Goal: Task Accomplishment & Management: Complete application form

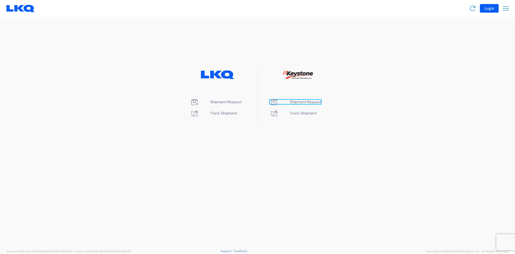
click at [295, 104] on span "Shipment Request" at bounding box center [305, 102] width 31 height 4
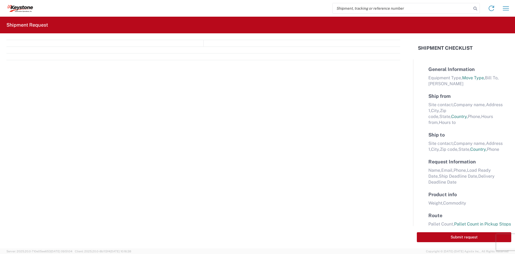
select select "FULL"
select select "LBS"
select select "IN"
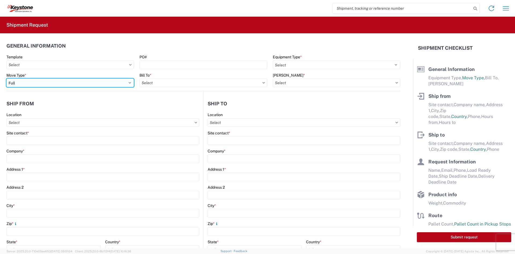
click at [51, 82] on select "Select Full Partial TL" at bounding box center [69, 82] width 127 height 9
select select "PARTIAL_TL"
click at [6, 78] on select "Select Full Partial TL" at bounding box center [69, 82] width 127 height 9
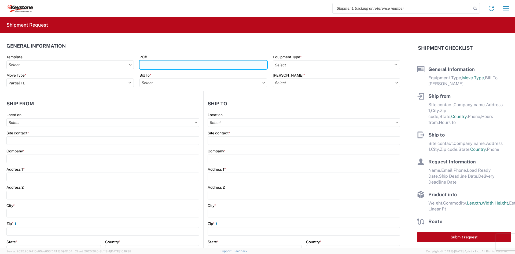
click at [170, 67] on input "PO#" at bounding box center [203, 64] width 127 height 9
paste input "2214081"
type input "2214081"
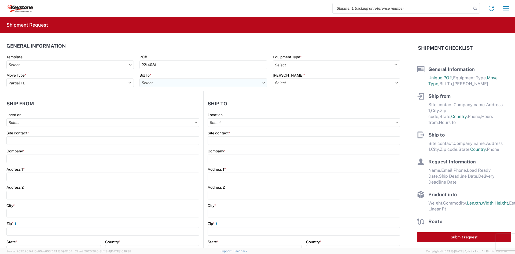
click at [160, 82] on input "text" at bounding box center [203, 82] width 127 height 9
type input "8401"
click at [163, 106] on div "8401 - [GEOGRAPHIC_DATA] - KAO Warehouse" at bounding box center [187, 106] width 94 height 9
type input "8401 - [GEOGRAPHIC_DATA] - KAO Warehouse"
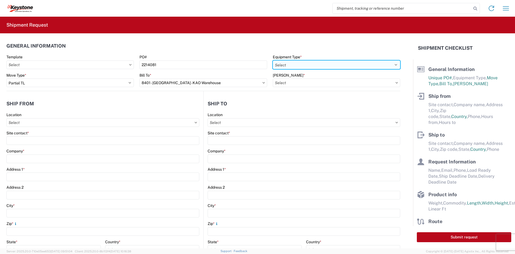
click at [285, 63] on select "Select 53’ Dry Van Flatbed Dropdeck (van) Lowboy (flatbed) Rail" at bounding box center [336, 64] width 127 height 9
select select "STDV"
click at [273, 60] on select "Select 53’ Dry Van Flatbed Dropdeck (van) Lowboy (flatbed) Rail" at bounding box center [336, 64] width 127 height 9
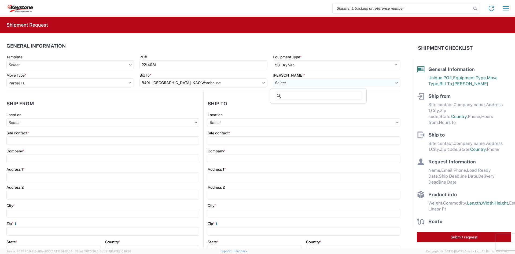
click at [284, 84] on input "text" at bounding box center [336, 82] width 127 height 9
type input "8401"
click at [288, 103] on div "8401-6300-66012-0000 - 8401 Transfers" at bounding box center [319, 106] width 94 height 9
type input "8401-6300-66012-0000 - 8401 Transfers, 8401-6300-66012-0000 - 8401 Transfers"
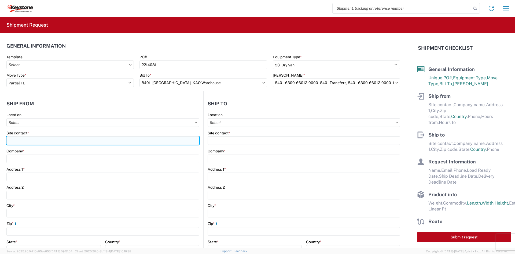
click at [74, 143] on input "Site contact *" at bounding box center [102, 140] width 193 height 9
type input "[PERSON_NAME]"
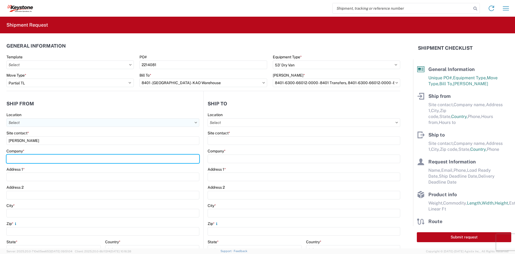
type input "Velarium Awnings"
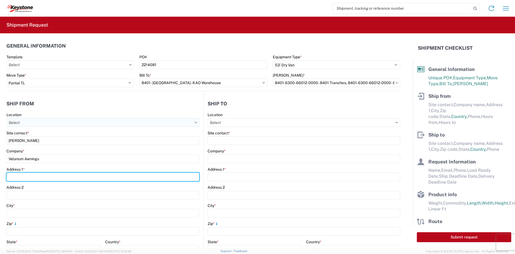
type input "[STREET_ADDRESS][PERSON_NAME]"
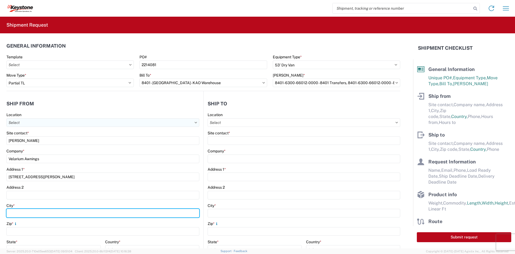
type input "Elkhart"
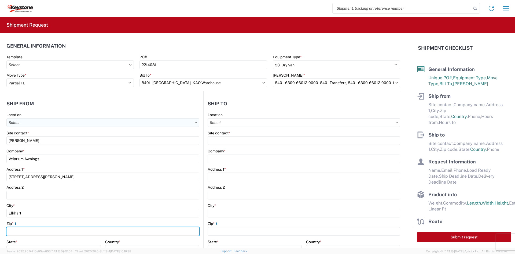
type input "46514"
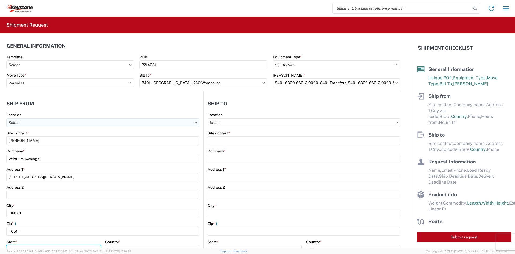
select select "IN"
type input "[EMAIL_ADDRESS][DOMAIN_NAME]"
type input "5745969410"
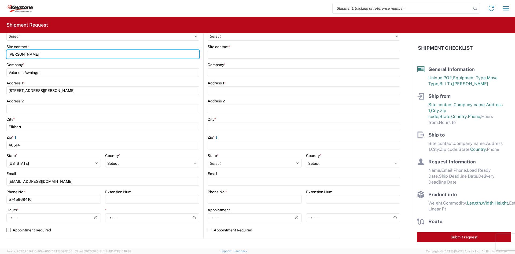
scroll to position [107, 0]
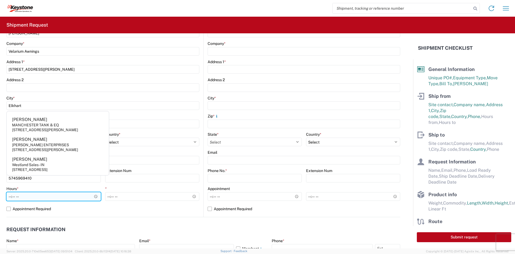
click at [9, 194] on input "Hours *" at bounding box center [53, 196] width 94 height 9
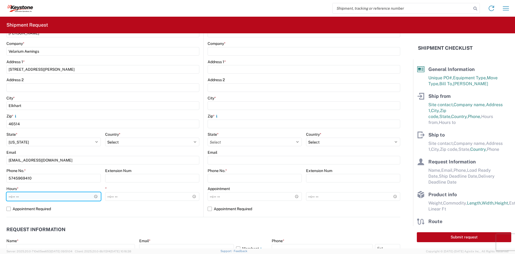
type input "05:00"
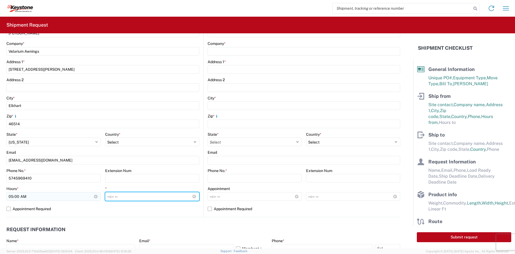
type input "14:00"
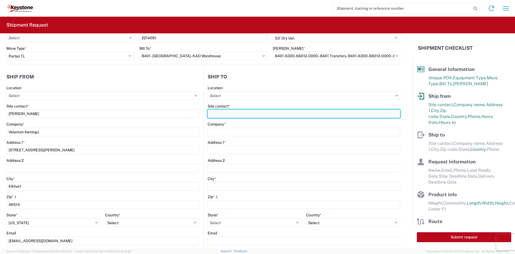
click at [240, 114] on input "Site contact *" at bounding box center [304, 113] width 193 height 9
type input "[PERSON_NAME]"
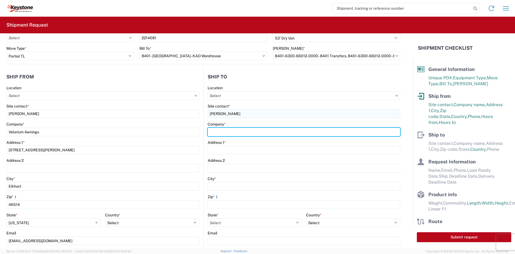
type input "KEYSTONE AUTOMOTIVE OPERATIONS"
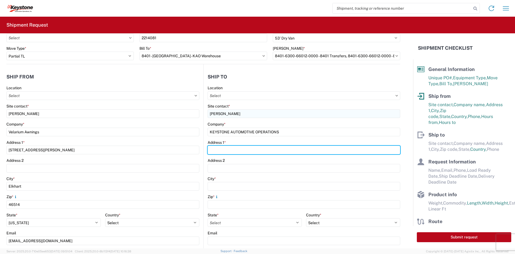
type input "[STREET_ADDRESS]"
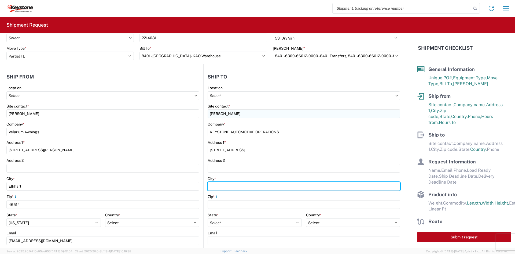
type input "[PERSON_NAME]"
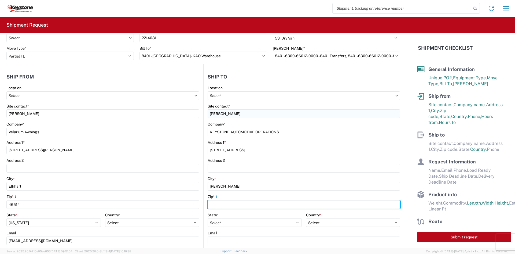
type input "75038"
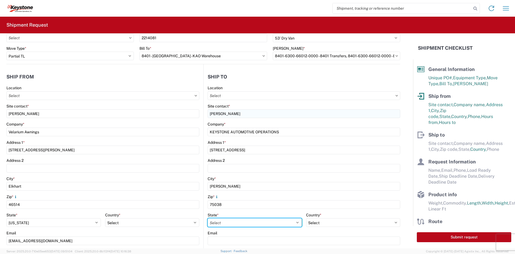
select select "[GEOGRAPHIC_DATA]"
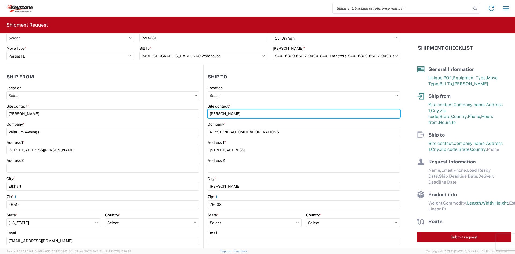
scroll to position [81, 0]
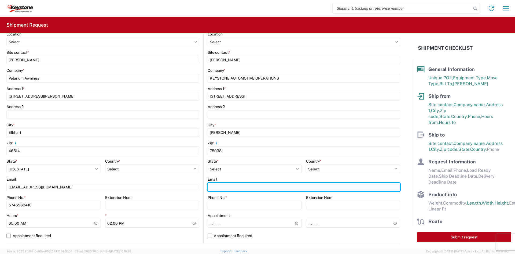
click at [257, 185] on input "Email" at bounding box center [304, 187] width 193 height 9
type input "[EMAIL_ADDRESS][DOMAIN_NAME]"
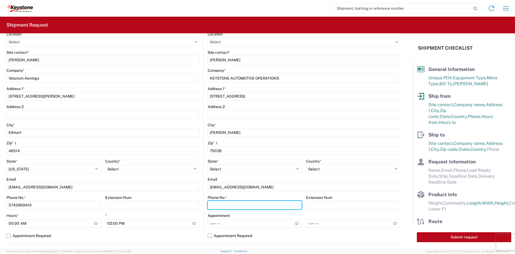
click at [252, 205] on input "Phone No. *" at bounding box center [255, 204] width 94 height 9
type input "9512775237"
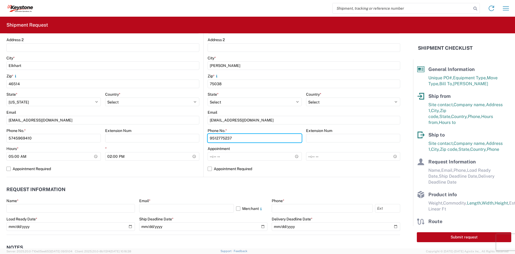
scroll to position [161, 0]
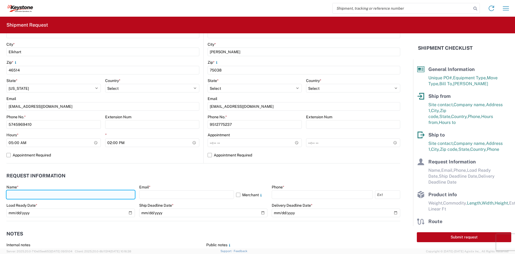
click at [49, 199] on input "text" at bounding box center [70, 194] width 129 height 9
type input "[PERSON_NAME]"
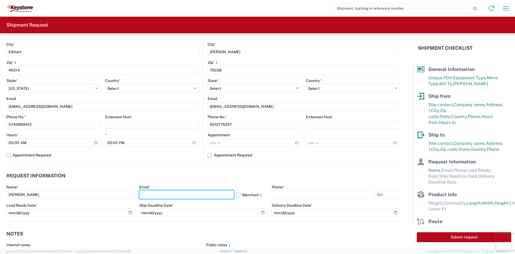
click at [200, 194] on input "text" at bounding box center [186, 194] width 95 height 9
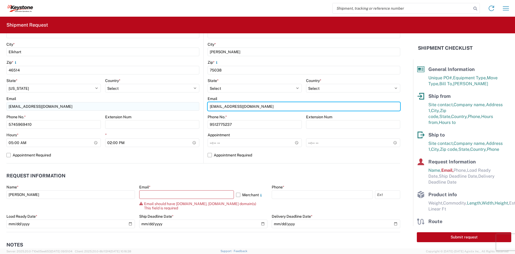
drag, startPoint x: 261, startPoint y: 106, endPoint x: 166, endPoint y: 108, distance: 95.0
click at [166, 108] on div "Ship from Location Site contact * [PERSON_NAME] Company * Velarium Awnings Addr…" at bounding box center [203, 46] width 394 height 233
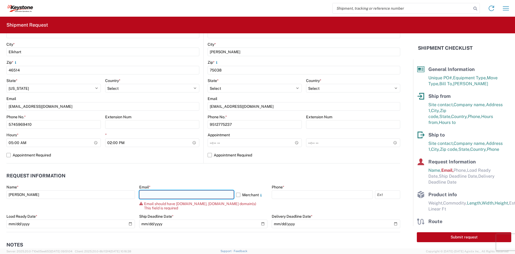
click at [176, 193] on input "text" at bounding box center [186, 194] width 95 height 9
paste input "[EMAIL_ADDRESS][DOMAIN_NAME]"
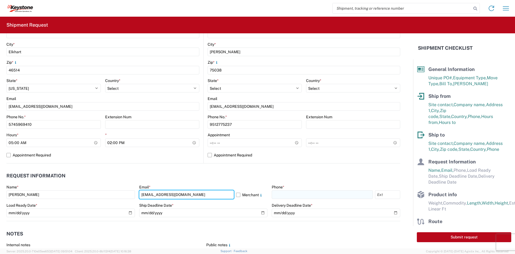
type input "[EMAIL_ADDRESS][DOMAIN_NAME]"
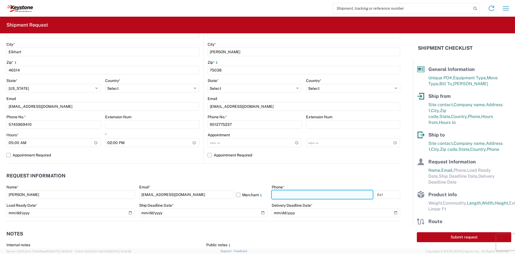
click at [280, 193] on input "text" at bounding box center [322, 194] width 101 height 9
type input "9512775237"
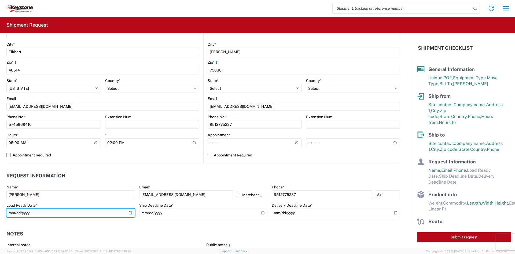
click at [131, 213] on input "date" at bounding box center [70, 212] width 129 height 9
type input "[DATE]"
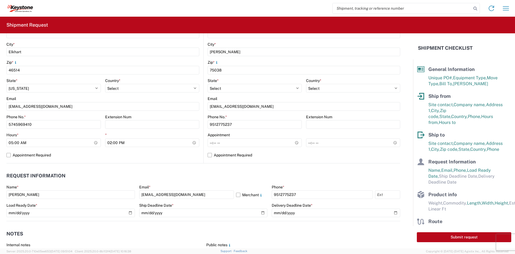
click at [265, 212] on div "Name * [PERSON_NAME] Email * [EMAIL_ADDRESS][DOMAIN_NAME] Merchant Phone * [PHO…" at bounding box center [203, 202] width 394 height 36
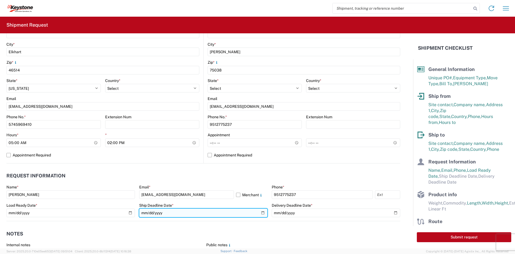
click at [260, 213] on input "date" at bounding box center [203, 212] width 129 height 9
type input "[DATE]"
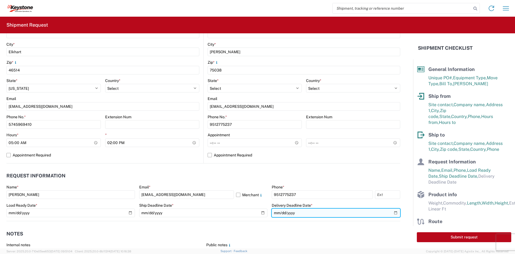
click at [391, 212] on input "date" at bounding box center [336, 212] width 129 height 9
type input "[DATE]"
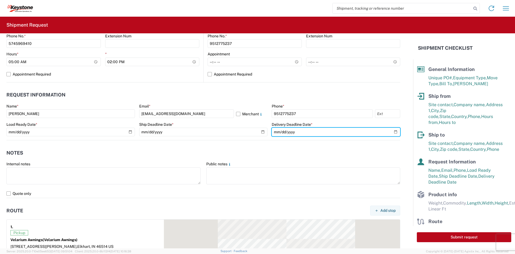
scroll to position [268, 0]
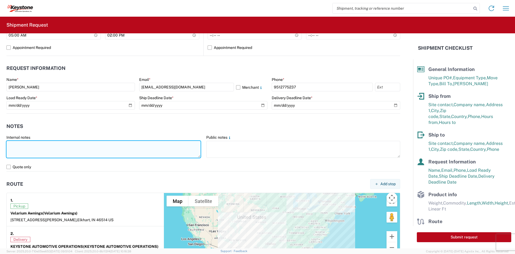
click at [77, 146] on textarea at bounding box center [103, 149] width 194 height 17
drag, startPoint x: 27, startPoint y: 155, endPoint x: -14, endPoint y: 137, distance: 45.2
click at [0, 137] on html "Home Shipment request Shipment tracking Shipment Request General Information Te…" at bounding box center [257, 127] width 515 height 254
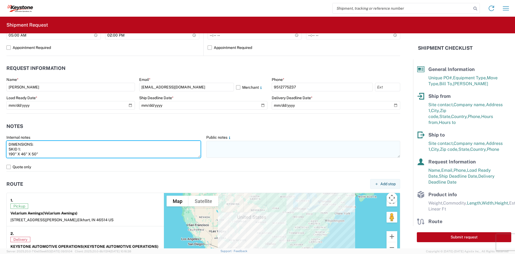
type textarea "DIMENSIONS: SKID 1: 190" X 46" X 50" 1240LBS SKID 2: 84" X 44" X 28" 850LBS"
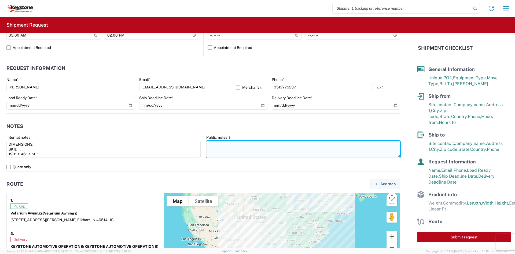
click at [279, 154] on textarea at bounding box center [303, 149] width 194 height 17
paste textarea "DIMENSIONS: SKID 1: 190" X 46" X 50" 1240LBS SKID 2: 84" X 44" X 28" 850LBS"
type textarea "DIMENSIONS: SKID 1: 190" X 46" X 50" 1240LBS SKID 2: 84" X 44" X 28" 850LBS"
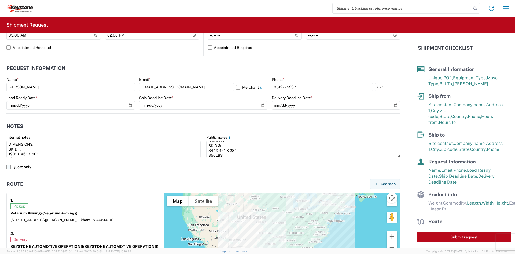
click at [208, 166] on label "Quote only" at bounding box center [203, 166] width 394 height 9
click at [0, 0] on input "Quote only" at bounding box center [0, 0] width 0 height 0
click at [207, 166] on label "Quote only" at bounding box center [203, 166] width 394 height 9
click at [0, 0] on input "Quote only" at bounding box center [0, 0] width 0 height 0
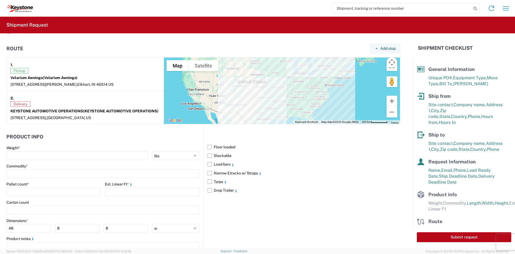
scroll to position [429, 0]
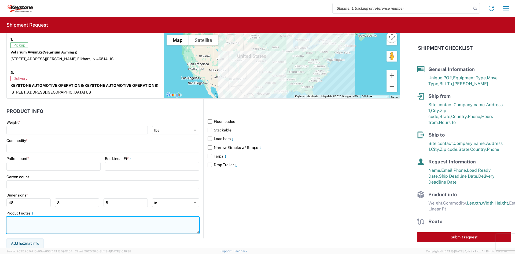
click at [85, 225] on textarea at bounding box center [102, 224] width 193 height 17
paste textarea "DIMENSIONS: SKID 1: 190" X 46" X 50" 1240LBS SKID 2: 84" X 44" X 28" 850LBS"
type textarea "DIMENSIONS: SKID 1: 190" X 46" X 50" 1240LBS SKID 2: 84" X 44" X 28" 850LBS"
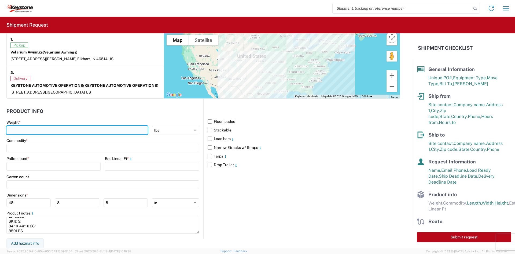
click at [23, 132] on input "number" at bounding box center [76, 130] width 141 height 9
type input "2100"
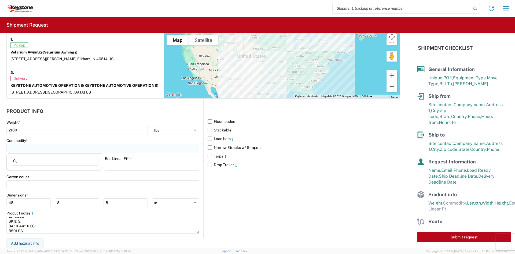
click at [30, 148] on input at bounding box center [102, 148] width 193 height 9
type input "awnings"
click at [34, 187] on span "Add new "awnings"..." at bounding box center [35, 184] width 36 height 5
type input "awnings"
click at [42, 164] on input "number" at bounding box center [53, 166] width 94 height 9
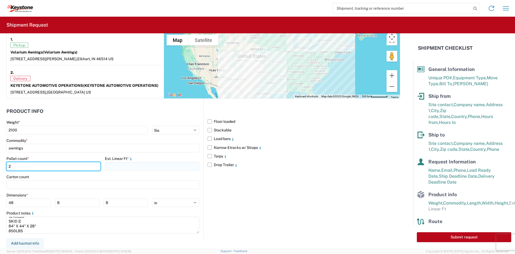
type input "2"
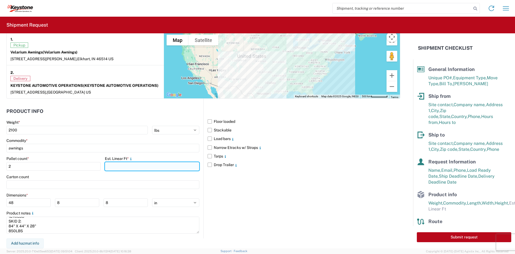
click at [118, 164] on input "number" at bounding box center [152, 166] width 94 height 9
type input "23"
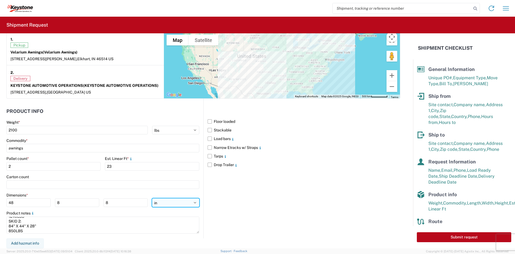
click at [162, 205] on select "ft in cm" at bounding box center [175, 202] width 47 height 9
click at [152, 198] on select "ft in cm" at bounding box center [175, 202] width 47 height 9
click at [13, 202] on input "48" at bounding box center [28, 202] width 44 height 9
click at [12, 202] on input "48" at bounding box center [28, 202] width 44 height 9
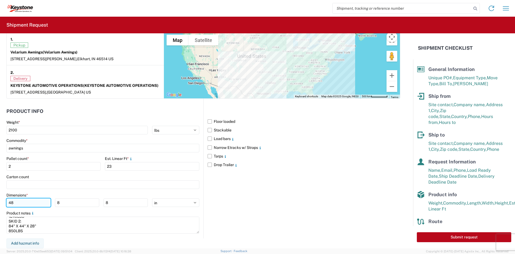
click at [12, 202] on input "48" at bounding box center [28, 202] width 44 height 9
type input "190"
type input "46"
type input "50"
click at [239, 210] on div "Floor loaded Stackable Load bars Narrow Etracks w/ Straps Tarps Drop Trailer" at bounding box center [301, 168] width 197 height 140
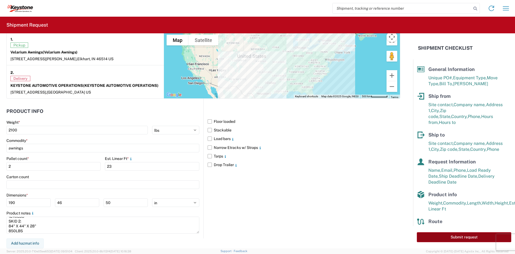
click at [458, 239] on button "Submit request" at bounding box center [464, 237] width 94 height 10
select select "IN"
select select "US"
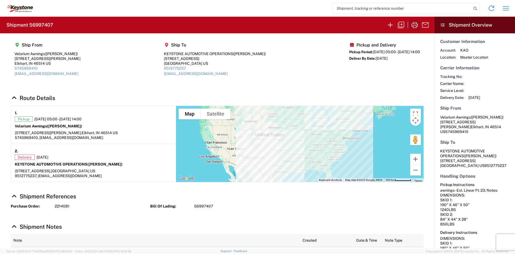
click at [413, 26] on icon "button" at bounding box center [415, 25] width 6 height 6
